Goal: Task Accomplishment & Management: Complete application form

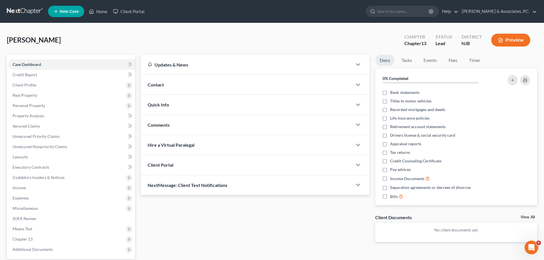
drag, startPoint x: 20, startPoint y: 11, endPoint x: 37, endPoint y: 16, distance: 17.5
click at [20, 11] on link at bounding box center [25, 11] width 37 height 10
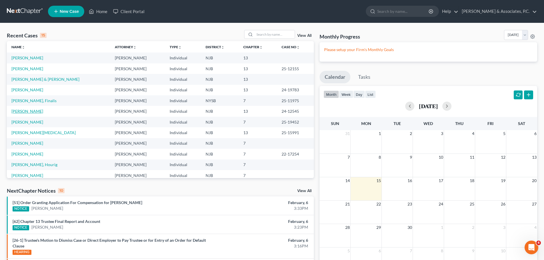
click at [30, 113] on link "Zaroui, Samir" at bounding box center [27, 111] width 32 height 5
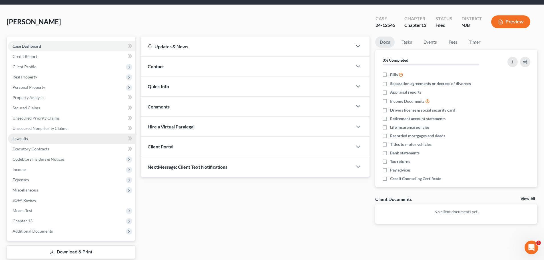
scroll to position [29, 0]
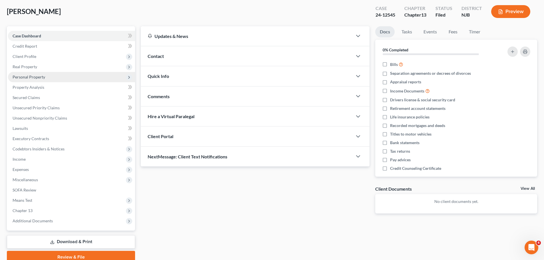
click at [34, 77] on span "Personal Property" at bounding box center [29, 77] width 33 height 5
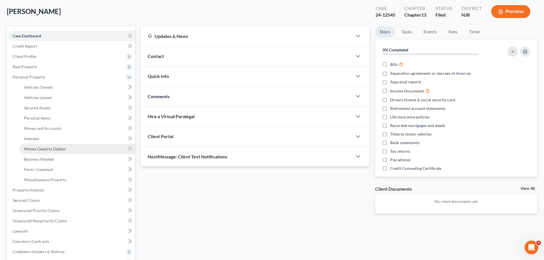
click at [39, 149] on span "Money Owed to Debtor" at bounding box center [45, 149] width 42 height 5
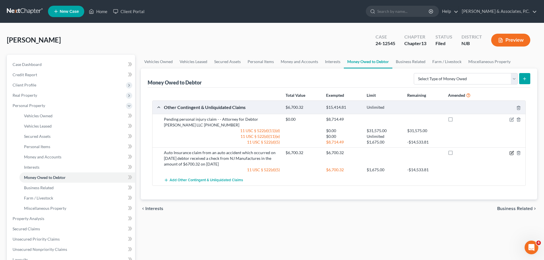
click at [513, 152] on icon "button" at bounding box center [512, 152] width 3 height 3
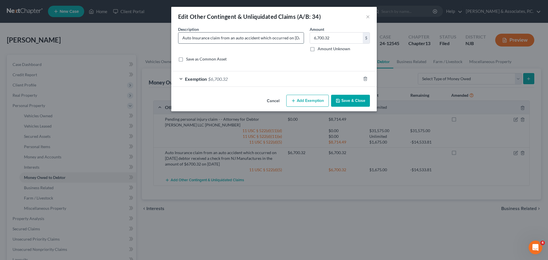
click at [262, 37] on input "Auto Insurance claim from an auto accident which occurred on 08/19/2025 debtor …" at bounding box center [240, 38] width 125 height 11
type input "Auto Insurance claim from an auto accident which occurred on 08/19/2025 debtor …"
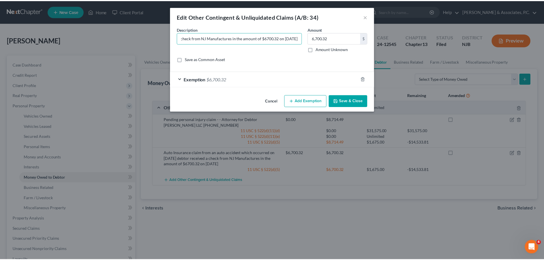
scroll to position [0, 0]
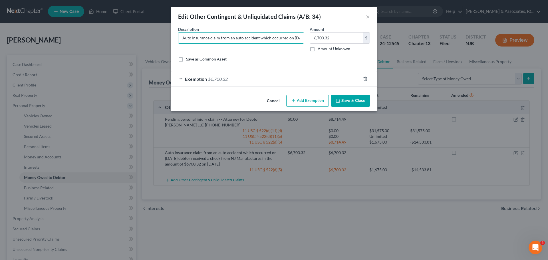
click at [354, 101] on button "Save & Close" at bounding box center [350, 101] width 39 height 12
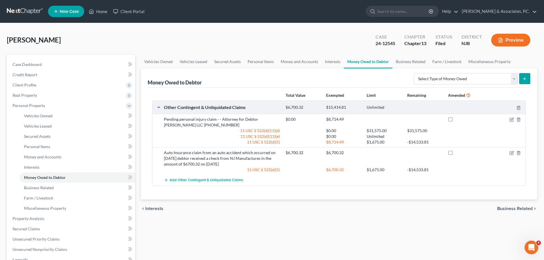
click at [513, 210] on span "Business Related" at bounding box center [514, 208] width 35 height 5
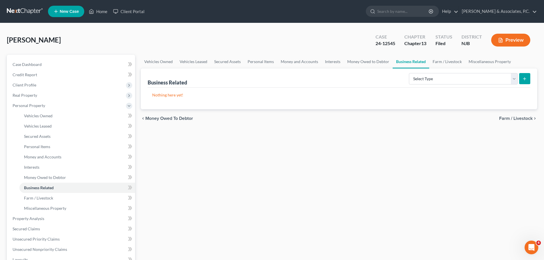
click at [506, 117] on span "Farm / Livestock" at bounding box center [515, 118] width 33 height 5
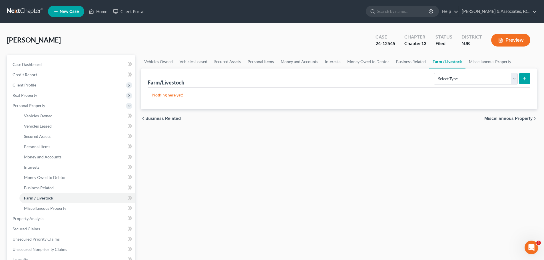
click at [506, 118] on span "Miscellaneous Property" at bounding box center [508, 118] width 48 height 5
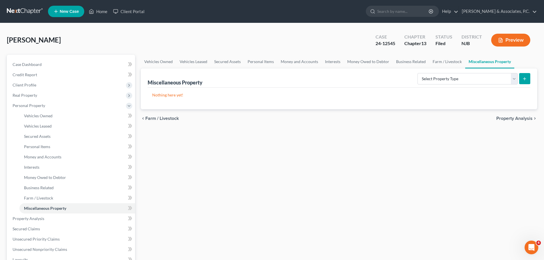
click at [512, 116] on span "Property Analysis" at bounding box center [514, 118] width 36 height 5
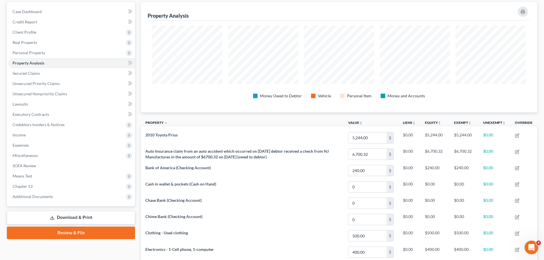
scroll to position [86, 0]
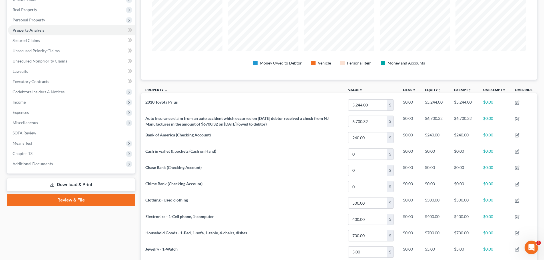
click at [112, 182] on link "Download & Print" at bounding box center [71, 184] width 128 height 13
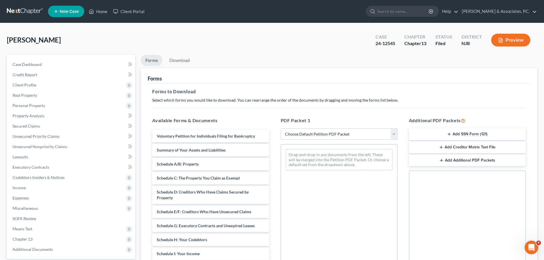
drag, startPoint x: 360, startPoint y: 132, endPoint x: 355, endPoint y: 135, distance: 5.9
click at [360, 132] on select "Choose Default Petition PDF Packet Complete Bankruptcy Petition (all forms and …" at bounding box center [339, 134] width 117 height 11
select select "2"
click at [281, 129] on select "Choose Default Petition PDF Packet Complete Bankruptcy Petition (all forms and …" at bounding box center [339, 134] width 117 height 11
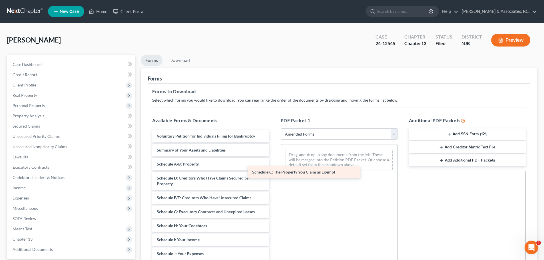
drag, startPoint x: 197, startPoint y: 177, endPoint x: 311, endPoint y: 167, distance: 115.0
click at [274, 167] on div "Schedule C: The Property You Claim as Exempt Voluntary Petition for Individuals…" at bounding box center [211, 250] width 126 height 240
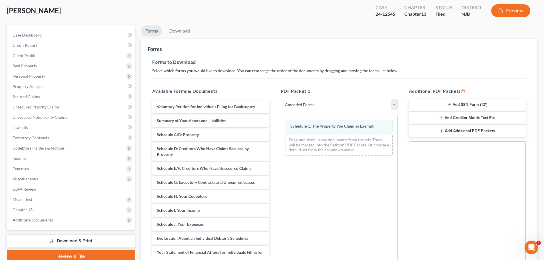
scroll to position [93, 0]
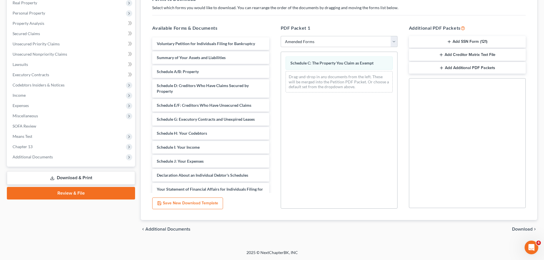
click at [517, 230] on span "Download" at bounding box center [522, 229] width 21 height 5
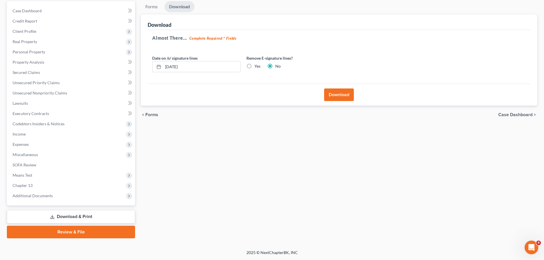
click at [254, 65] on label "Yes" at bounding box center [257, 66] width 6 height 6
click at [257, 65] on input "Yes" at bounding box center [259, 65] width 4 height 4
radio input "true"
radio input "false"
click at [337, 91] on button "Download" at bounding box center [339, 95] width 30 height 13
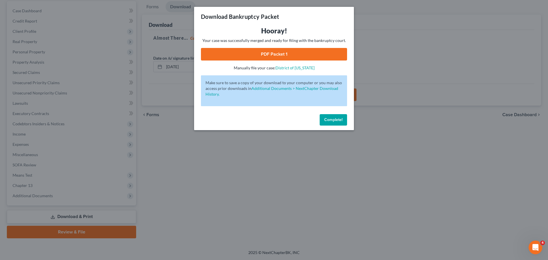
click at [266, 55] on link "PDF Packet 1" at bounding box center [274, 54] width 146 height 13
drag, startPoint x: 329, startPoint y: 121, endPoint x: 336, endPoint y: 124, distance: 8.0
click at [328, 121] on span "Complete!" at bounding box center [333, 119] width 18 height 5
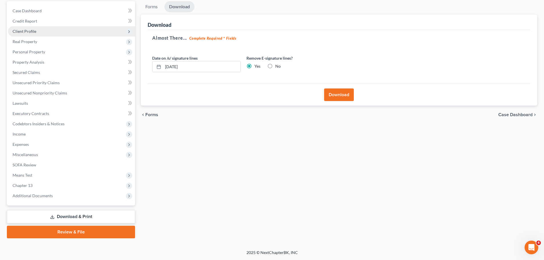
click at [35, 31] on span "Client Profile" at bounding box center [25, 31] width 24 height 5
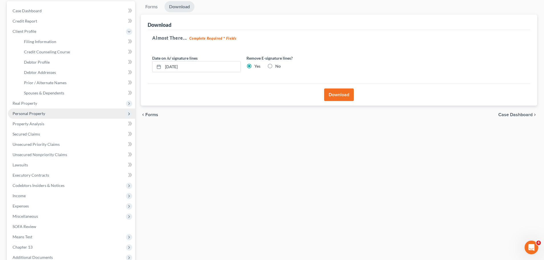
click at [35, 113] on span "Personal Property" at bounding box center [29, 113] width 33 height 5
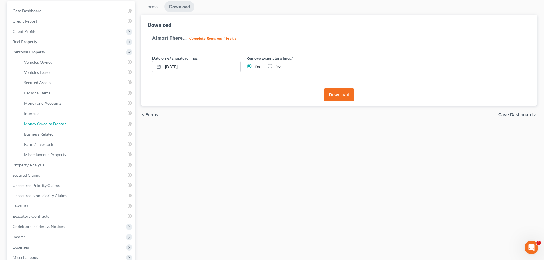
drag, startPoint x: 47, startPoint y: 125, endPoint x: 192, endPoint y: 125, distance: 144.5
click at [47, 125] on span "Money Owed to Debtor" at bounding box center [45, 123] width 42 height 5
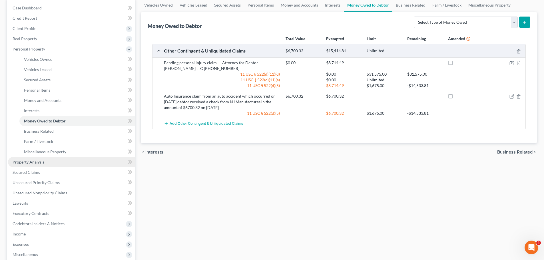
scroll to position [57, 0]
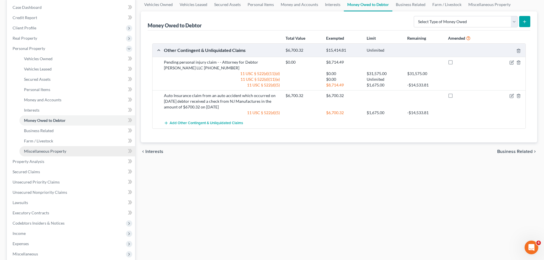
click at [45, 151] on span "Miscellaneous Property" at bounding box center [45, 151] width 42 height 5
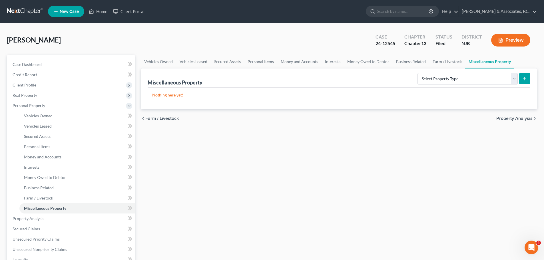
click at [512, 117] on span "Property Analysis" at bounding box center [514, 118] width 36 height 5
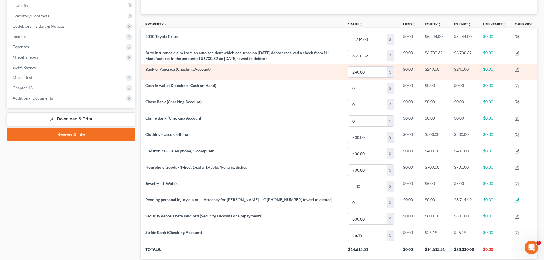
scroll to position [77, 0]
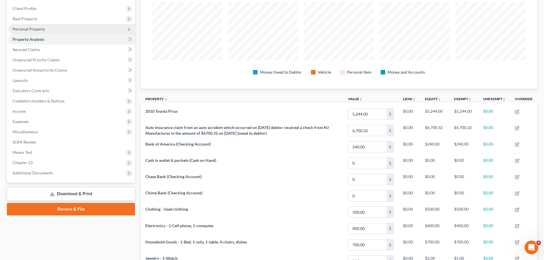
click at [37, 28] on span "Personal Property" at bounding box center [29, 29] width 33 height 5
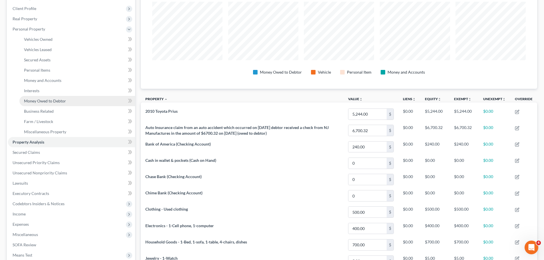
click at [32, 101] on span "Money Owed to Debtor" at bounding box center [45, 101] width 42 height 5
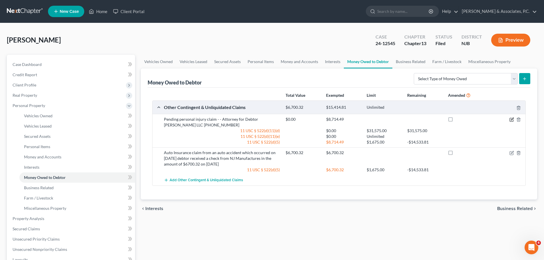
click at [512, 119] on icon "button" at bounding box center [512, 119] width 5 height 5
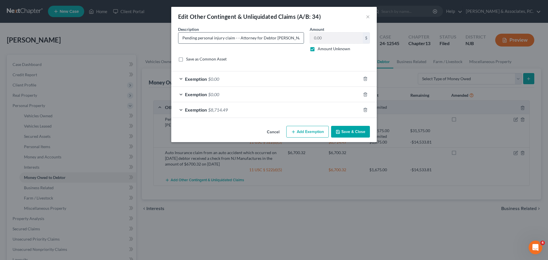
click at [206, 36] on input "Pending personal injury claim - - Attorney for Debtor Murphy Peluso LLC (201) 8…" at bounding box center [240, 38] width 125 height 11
type input "1). Pending personal injury claim - - Attorney for Debtor Murphy Peluso LLC (20…"
click at [346, 134] on button "Save & Close" at bounding box center [350, 132] width 39 height 12
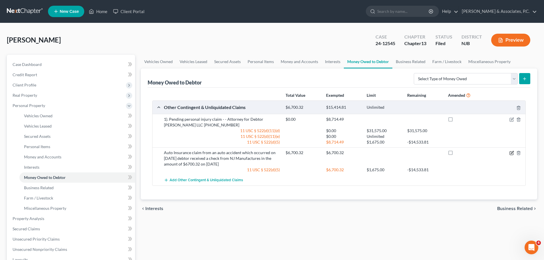
click at [512, 152] on icon "button" at bounding box center [512, 153] width 5 height 5
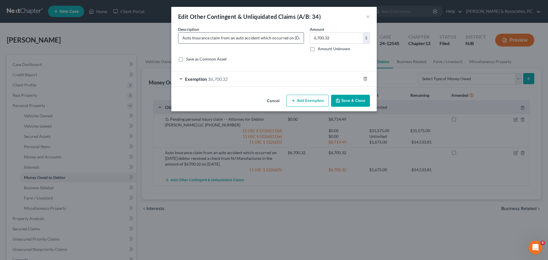
click at [184, 39] on input "Auto Insurance claim from an auto accident which occurred on 08/19/2025 debtor …" at bounding box center [240, 38] width 125 height 11
type input "2). Auto Insurance claim from an auto accident which occurred on 08/19/2025 deb…"
click at [363, 103] on button "Save & Close" at bounding box center [350, 101] width 39 height 12
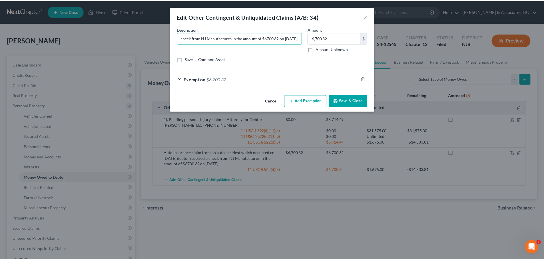
scroll to position [0, 0]
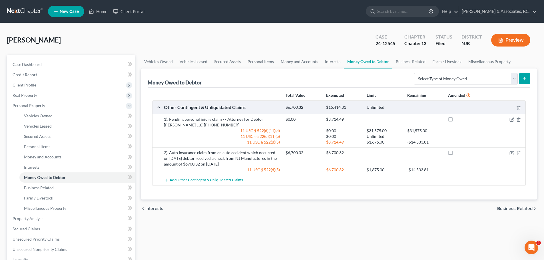
click at [509, 207] on span "Business Related" at bounding box center [514, 208] width 35 height 5
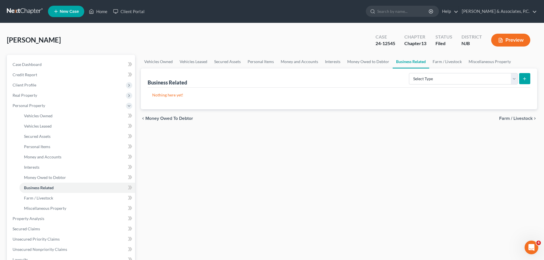
click at [508, 119] on span "Farm / Livestock" at bounding box center [515, 118] width 33 height 5
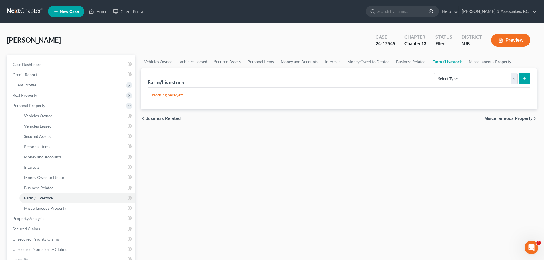
click at [501, 118] on span "Miscellaneous Property" at bounding box center [508, 118] width 48 height 5
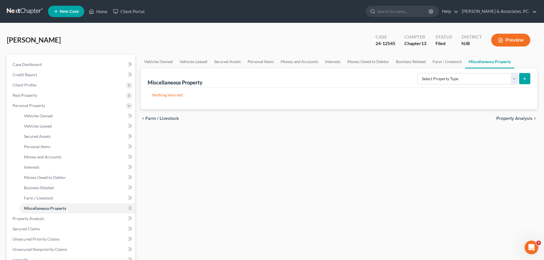
click at [512, 120] on span "Property Analysis" at bounding box center [514, 118] width 36 height 5
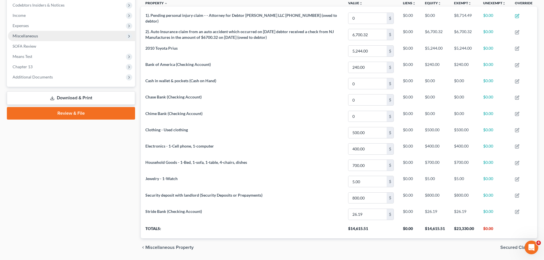
scroll to position [162, 0]
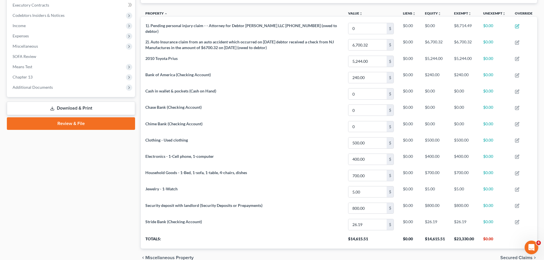
click at [65, 107] on link "Download & Print" at bounding box center [71, 108] width 128 height 13
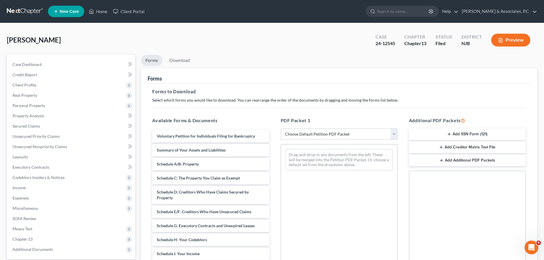
click at [314, 131] on select "Choose Default Petition PDF Packet Complete Bankruptcy Petition (all forms and …" at bounding box center [339, 134] width 117 height 11
select select "2"
click at [281, 129] on select "Choose Default Petition PDF Packet Complete Bankruptcy Petition (all forms and …" at bounding box center [339, 134] width 117 height 11
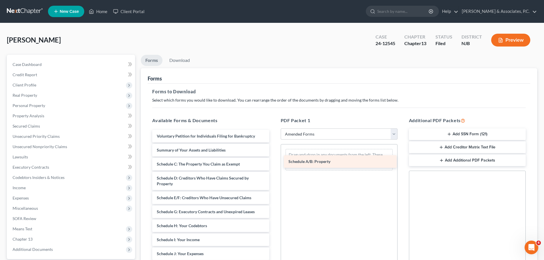
drag, startPoint x: 171, startPoint y: 165, endPoint x: 311, endPoint y: 160, distance: 140.3
click at [274, 160] on div "Schedule A/B: Property Voluntary Petition for Individuals Filing for Bankruptcy…" at bounding box center [211, 250] width 126 height 240
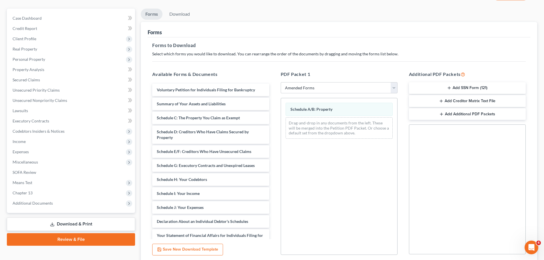
scroll to position [93, 0]
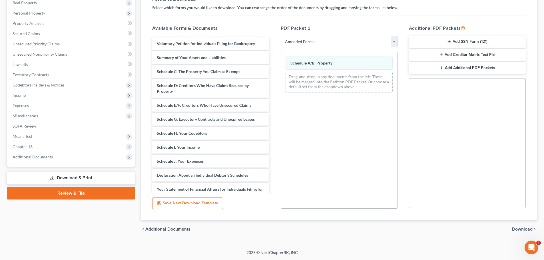
click at [521, 229] on span "Download" at bounding box center [522, 229] width 21 height 5
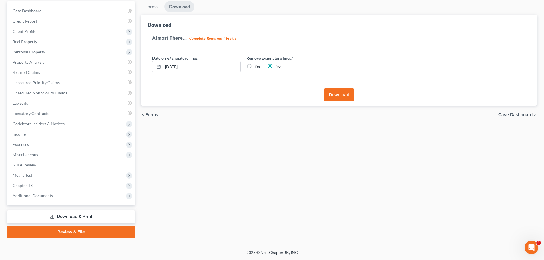
scroll to position [54, 0]
click at [254, 67] on label "Yes" at bounding box center [257, 66] width 6 height 6
click at [257, 67] on input "Yes" at bounding box center [259, 65] width 4 height 4
radio input "true"
radio input "false"
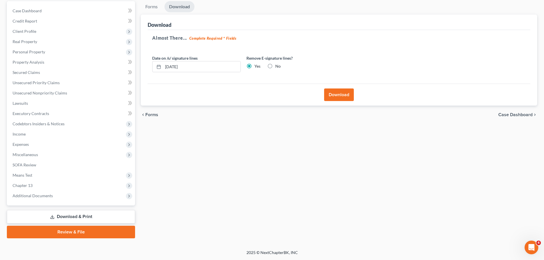
click at [340, 96] on button "Download" at bounding box center [339, 95] width 30 height 13
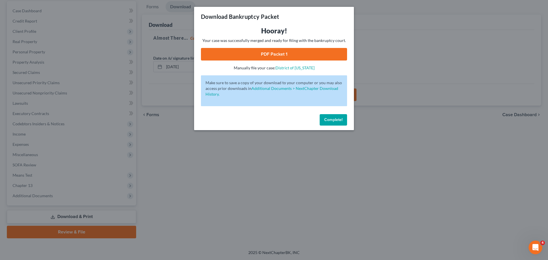
click at [302, 55] on link "PDF Packet 1" at bounding box center [274, 54] width 146 height 13
click at [334, 121] on span "Complete!" at bounding box center [333, 119] width 18 height 5
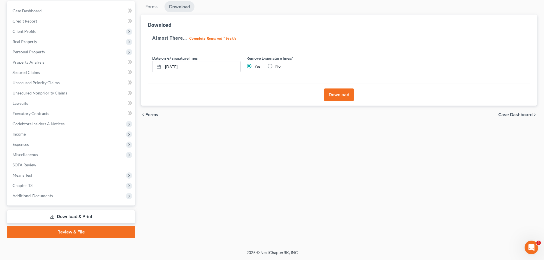
scroll to position [0, 0]
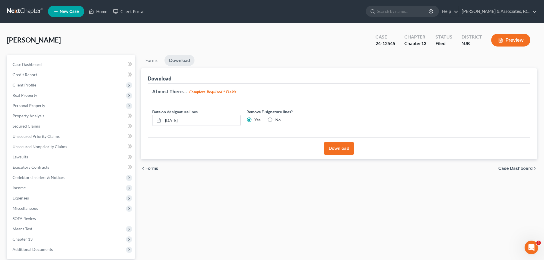
click at [30, 6] on nav "Home New Case Client Portal Fitzgerald & Associates, P.C. nickfitz.law@gmail.co…" at bounding box center [272, 11] width 544 height 23
click at [30, 7] on link at bounding box center [25, 11] width 37 height 10
